Goal: Check status: Check status

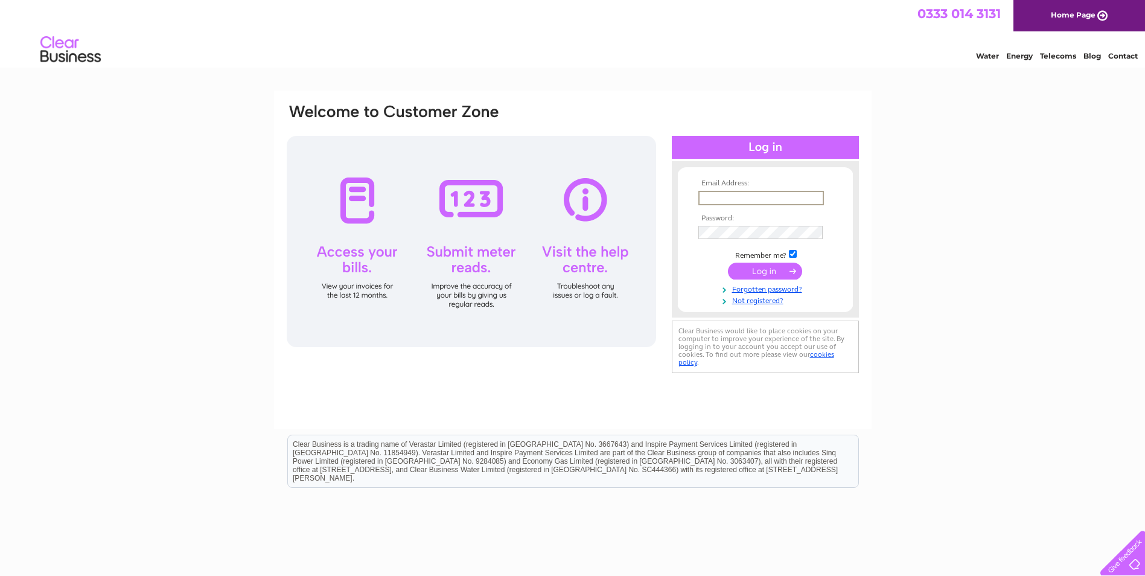
click at [717, 195] on input "text" at bounding box center [761, 198] width 126 height 14
click at [755, 193] on input "text" at bounding box center [761, 198] width 126 height 14
click at [744, 199] on input "text" at bounding box center [761, 198] width 126 height 14
click at [763, 199] on input "text" at bounding box center [760, 197] width 124 height 13
paste input "accounts@gatehousepm.co.uk"
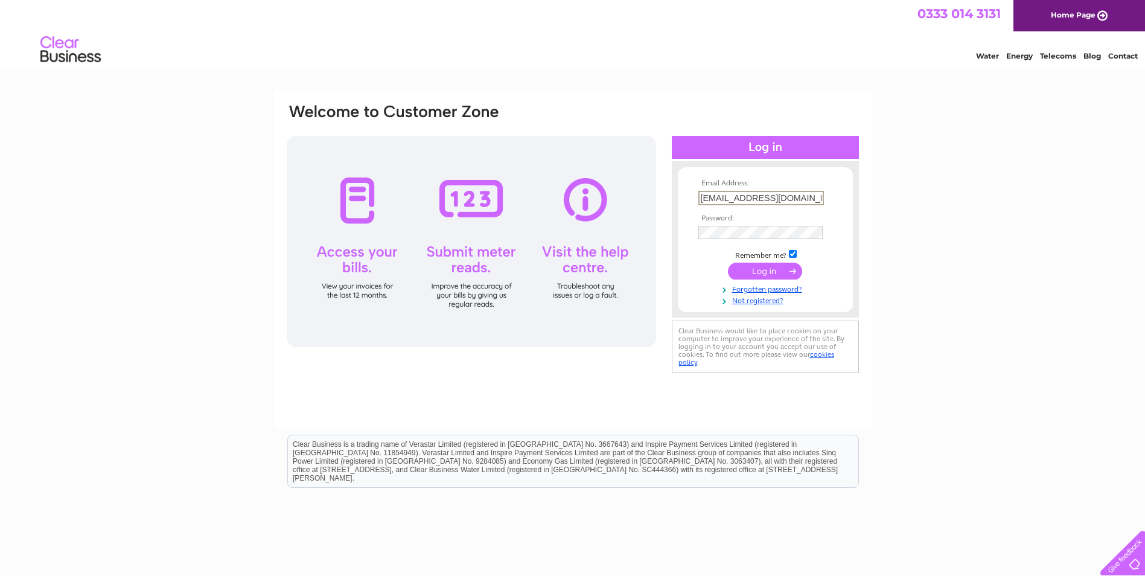
type input "accounts@gatehousepm.co.uk"
click at [770, 267] on input "submit" at bounding box center [765, 269] width 74 height 17
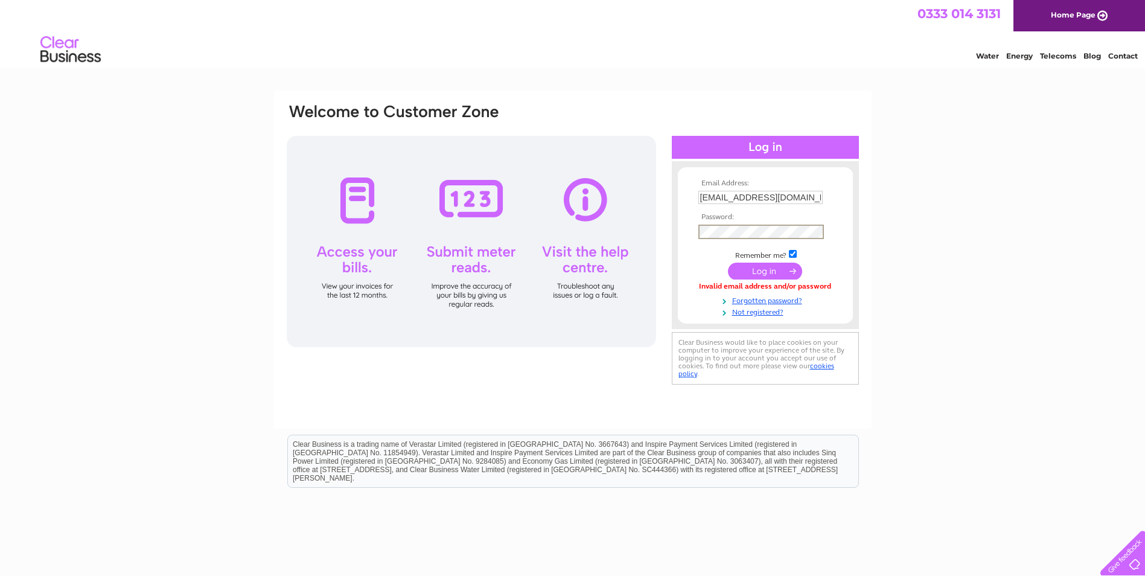
click at [761, 276] on input "submit" at bounding box center [765, 271] width 74 height 17
click at [758, 270] on input "submit" at bounding box center [765, 269] width 74 height 17
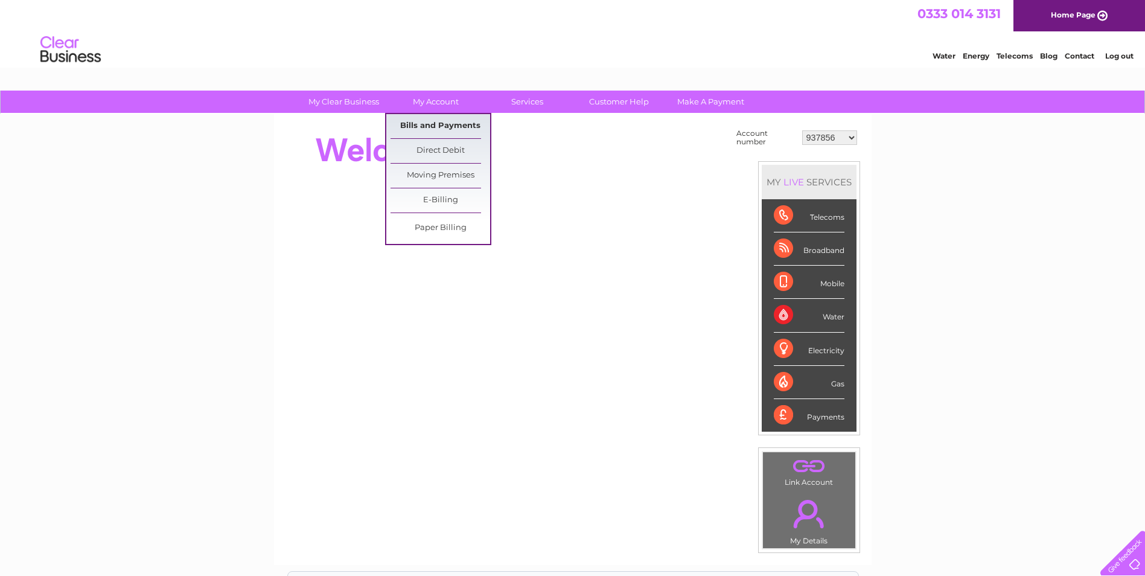
click at [439, 118] on link "Bills and Payments" at bounding box center [441, 126] width 100 height 24
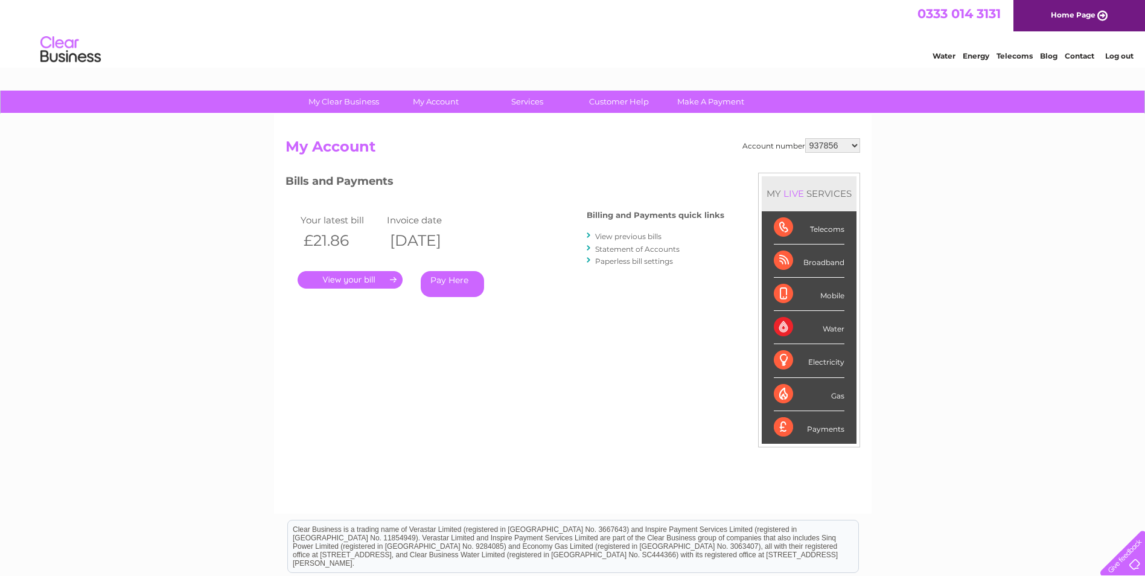
click at [425, 123] on div "Account number 937856 958583 1076199 1137817 1150426 1150429 1154455 30276143 3…" at bounding box center [573, 314] width 598 height 400
click at [362, 279] on link "." at bounding box center [350, 280] width 105 height 18
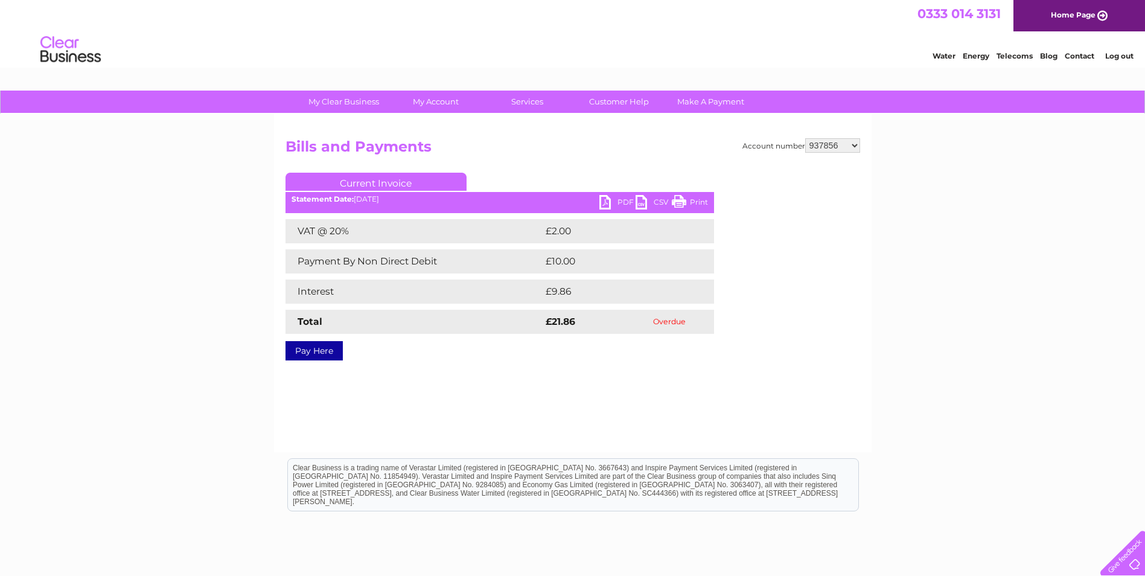
click at [604, 199] on link "PDF" at bounding box center [617, 204] width 36 height 18
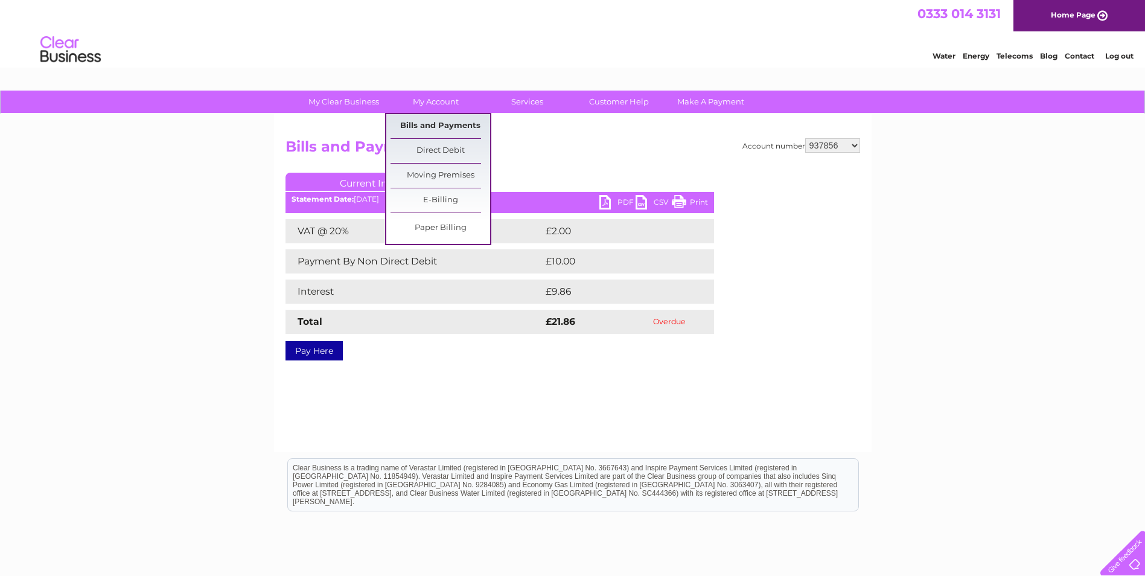
click at [445, 127] on link "Bills and Payments" at bounding box center [441, 126] width 100 height 24
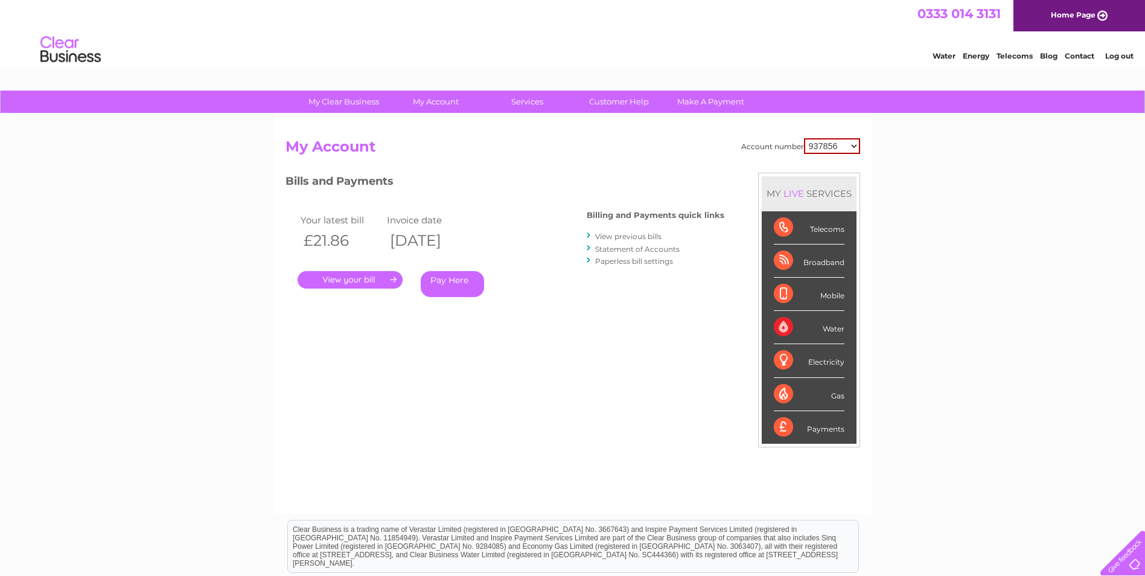
click at [631, 234] on link "View previous bills" at bounding box center [628, 236] width 66 height 9
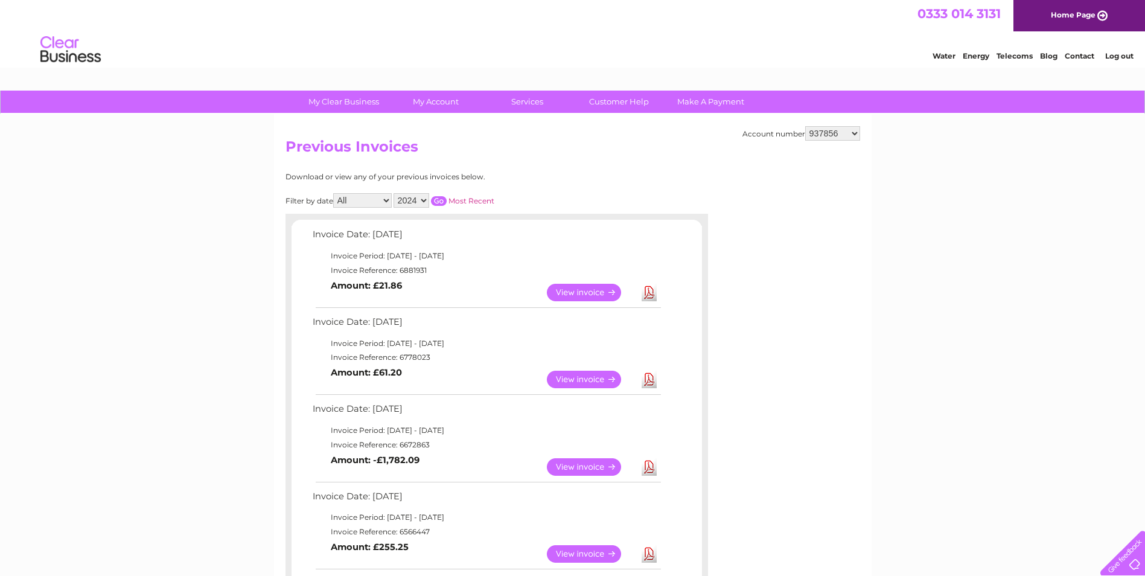
click at [610, 372] on link "View" at bounding box center [591, 380] width 89 height 18
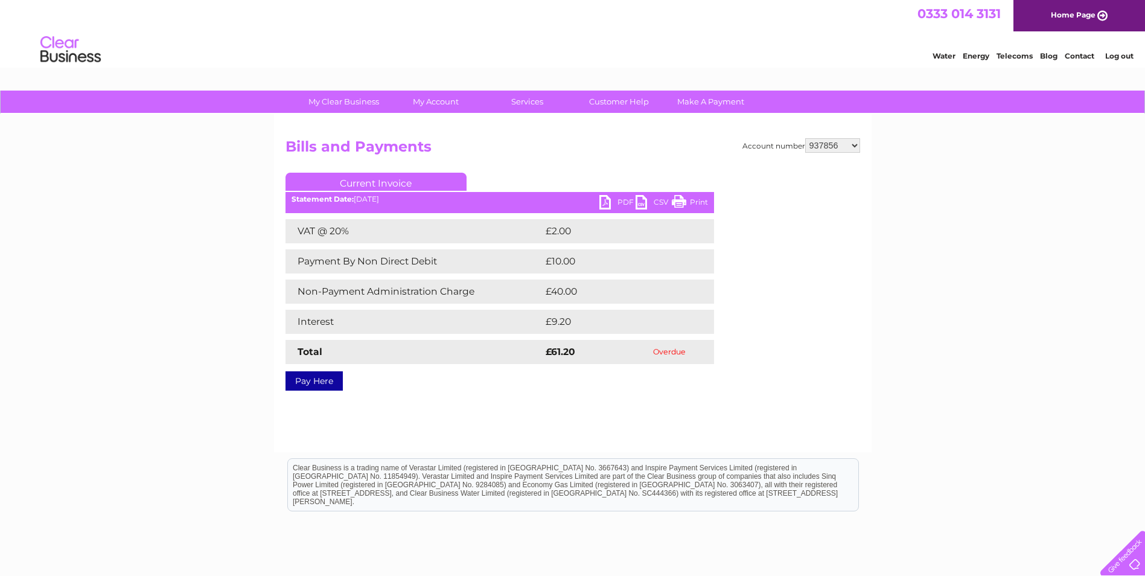
click at [616, 199] on link "PDF" at bounding box center [617, 204] width 36 height 18
click at [604, 199] on link "PDF" at bounding box center [617, 204] width 36 height 18
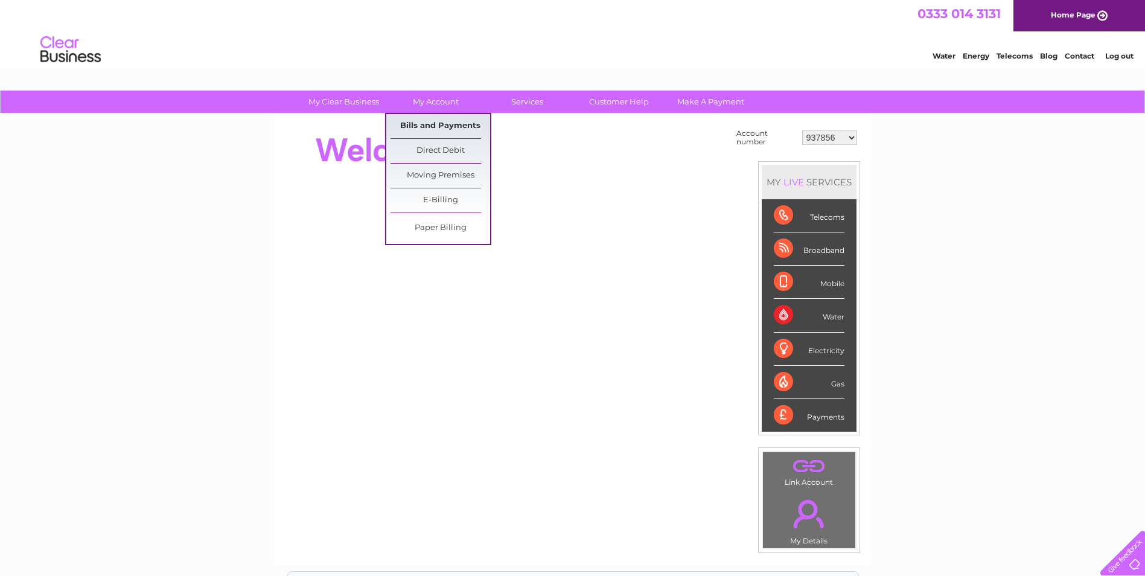
click at [424, 120] on link "Bills and Payments" at bounding box center [441, 126] width 100 height 24
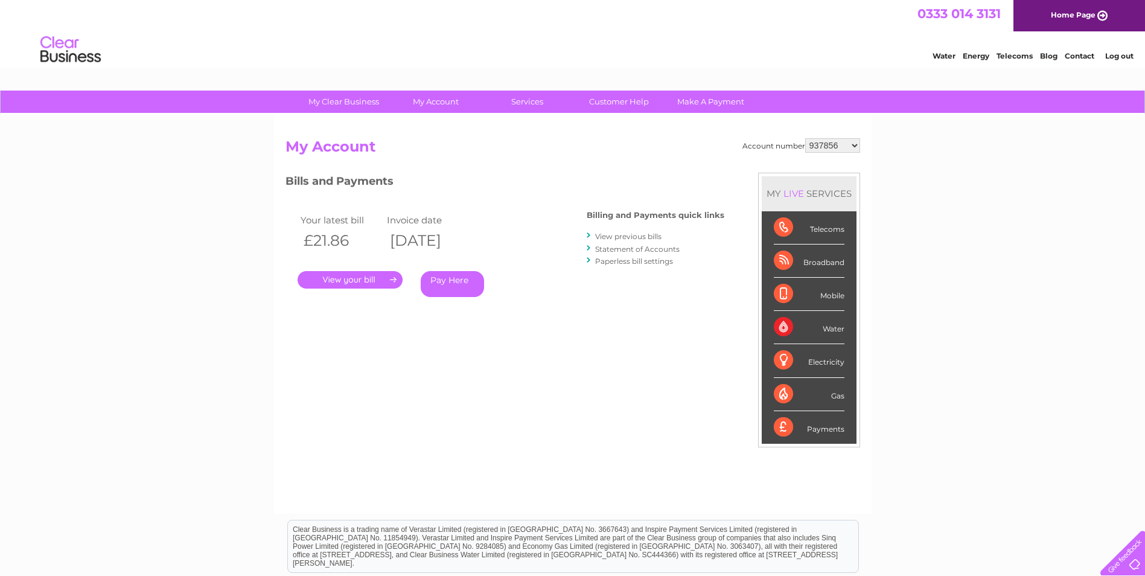
click at [626, 234] on link "View previous bills" at bounding box center [628, 236] width 66 height 9
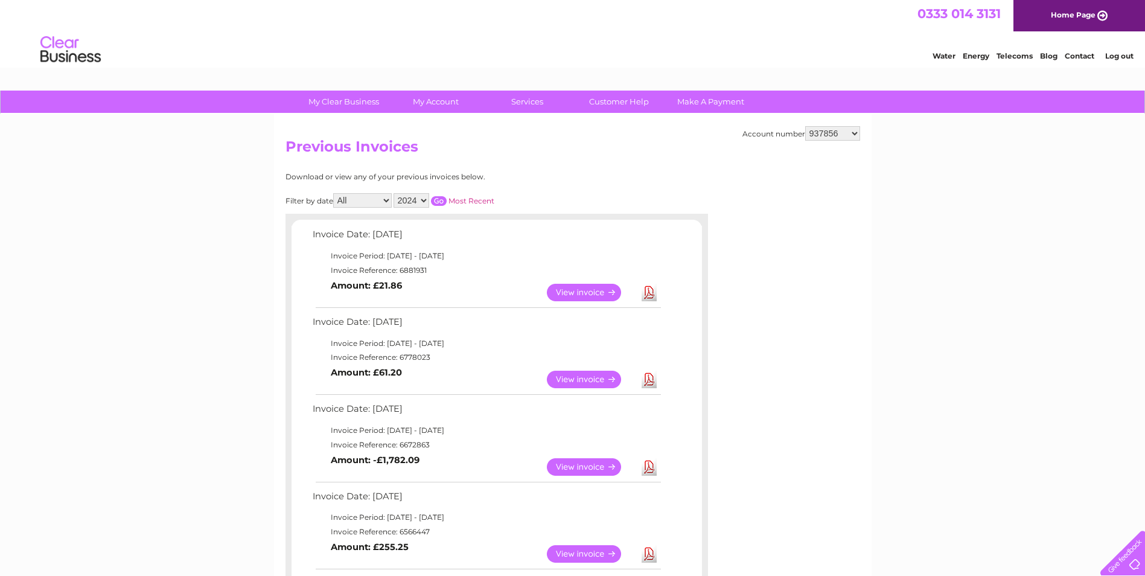
click at [578, 377] on link "View" at bounding box center [591, 380] width 89 height 18
